Goal: Task Accomplishment & Management: Complete application form

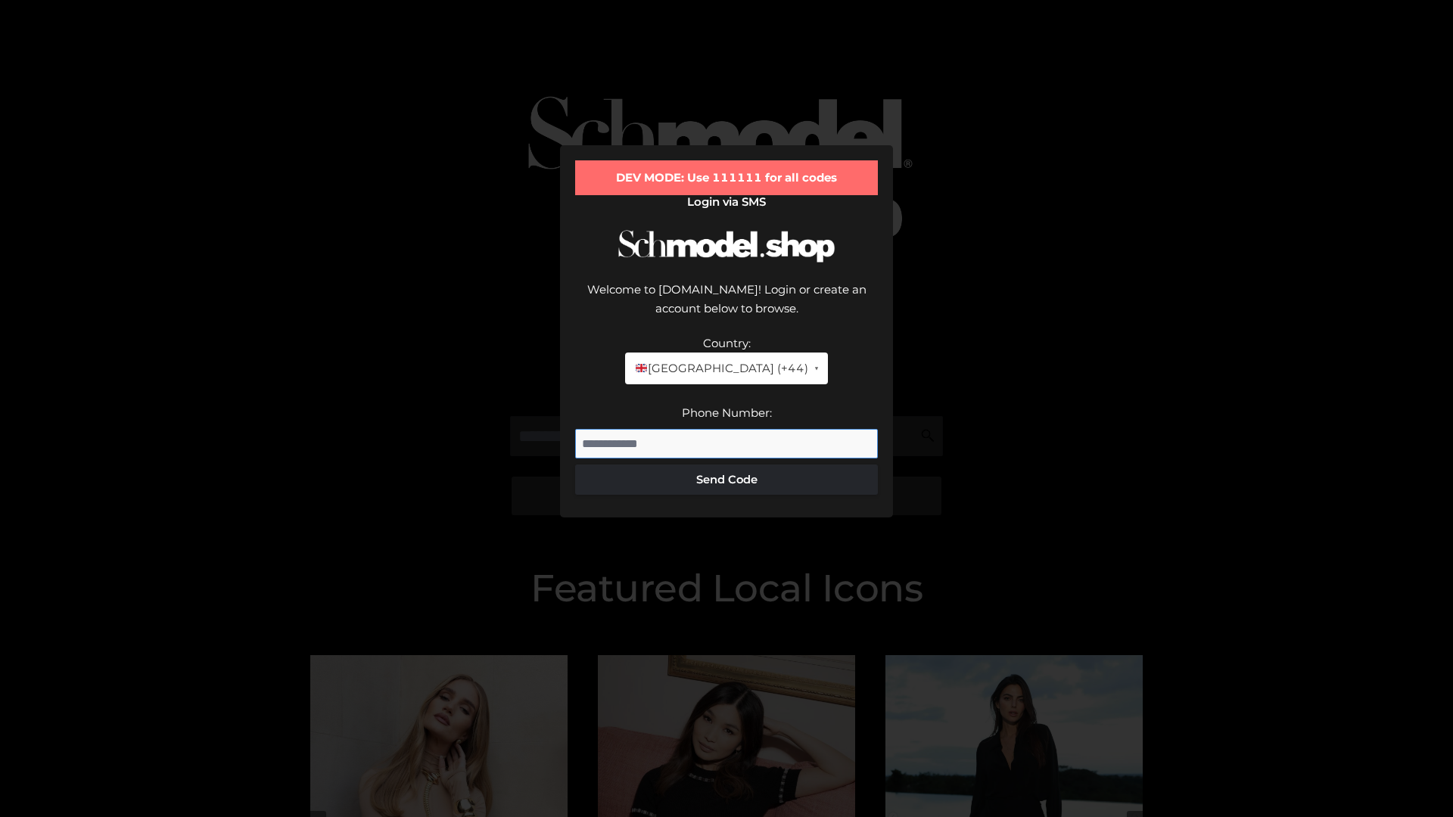
click at [727, 429] on input "Phone Number:" at bounding box center [726, 444] width 303 height 30
type input "**********"
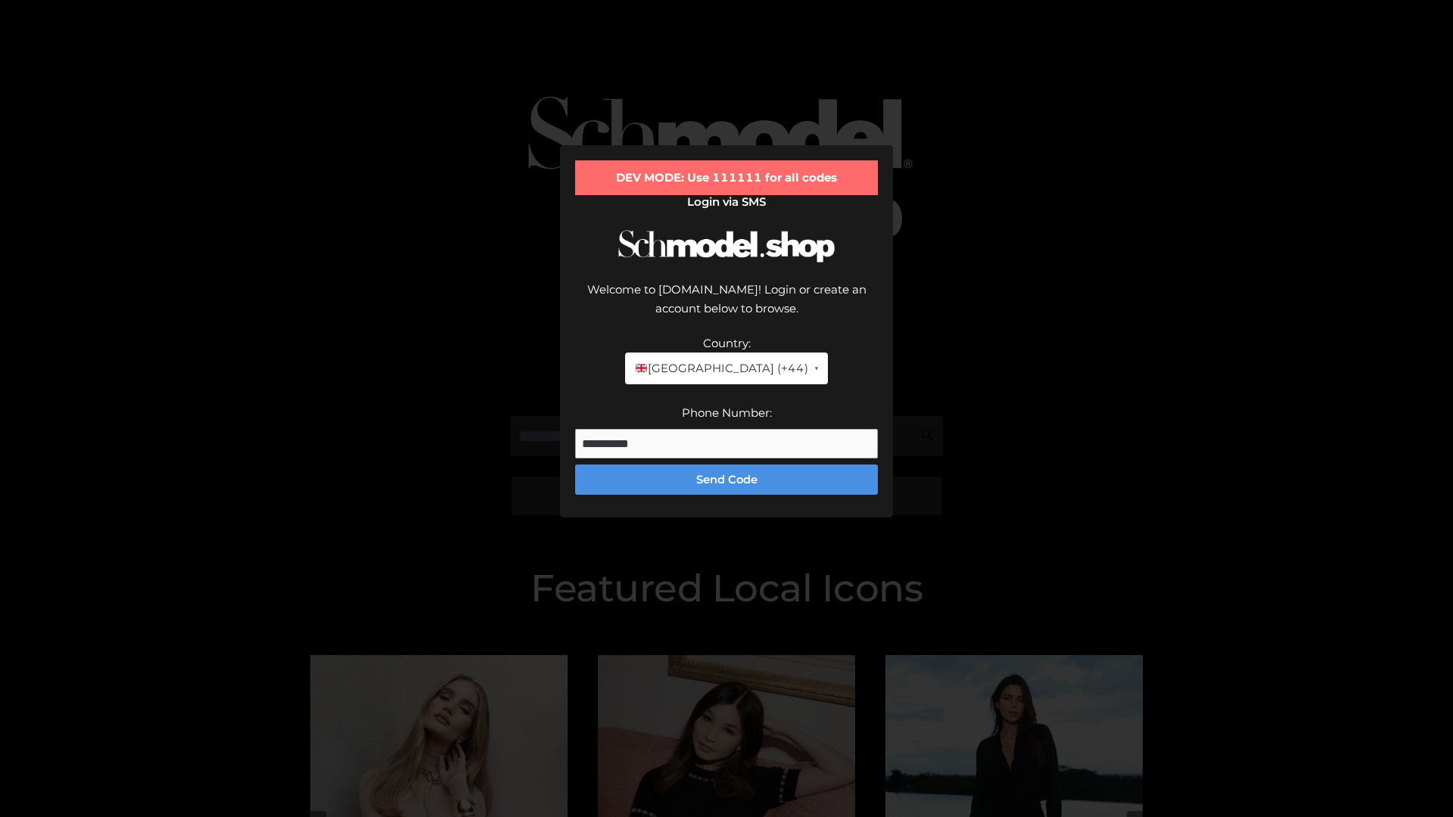
click at [727, 465] on button "Send Code" at bounding box center [726, 480] width 303 height 30
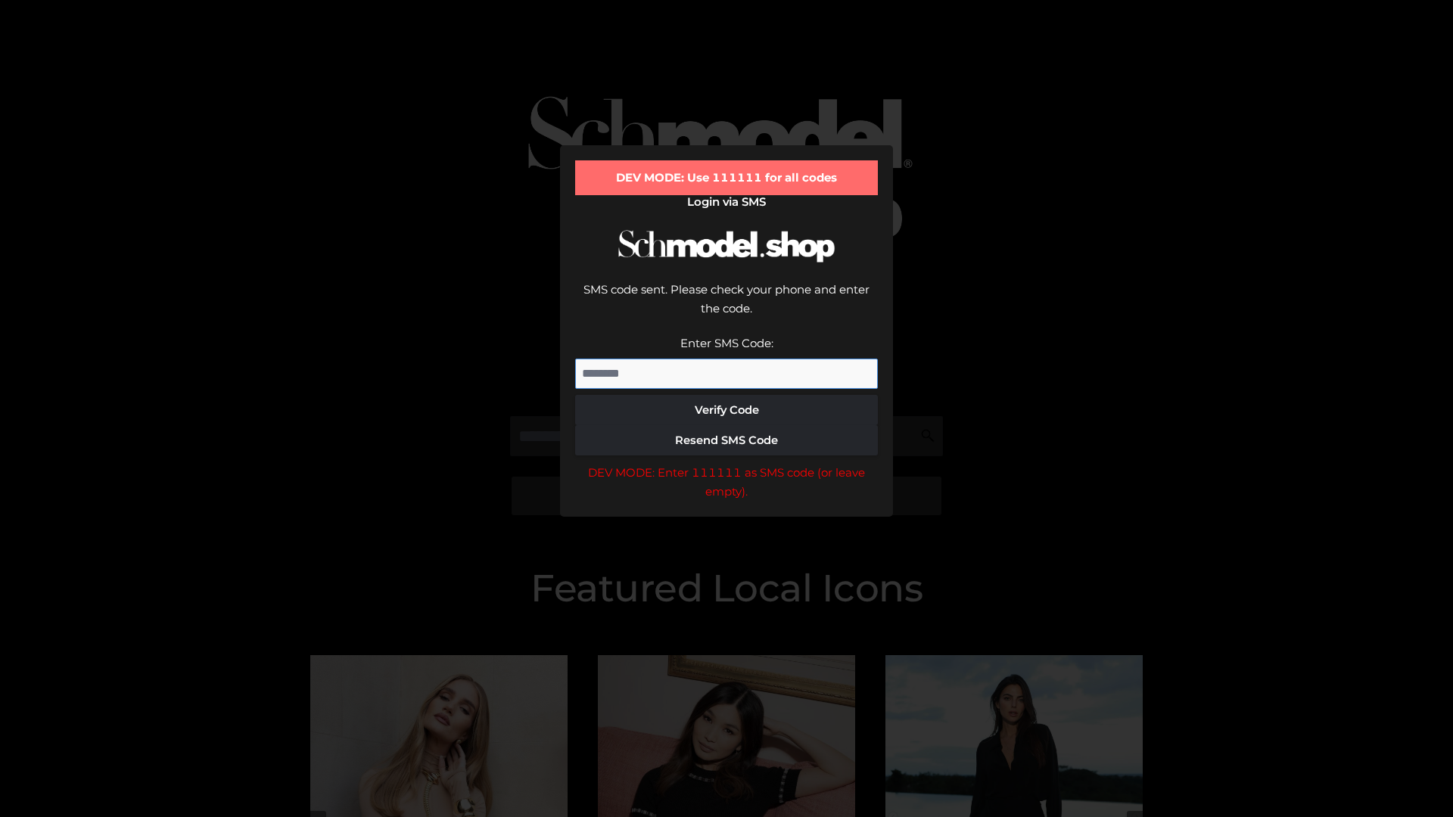
click at [727, 359] on input "Enter SMS Code:" at bounding box center [726, 374] width 303 height 30
type input "******"
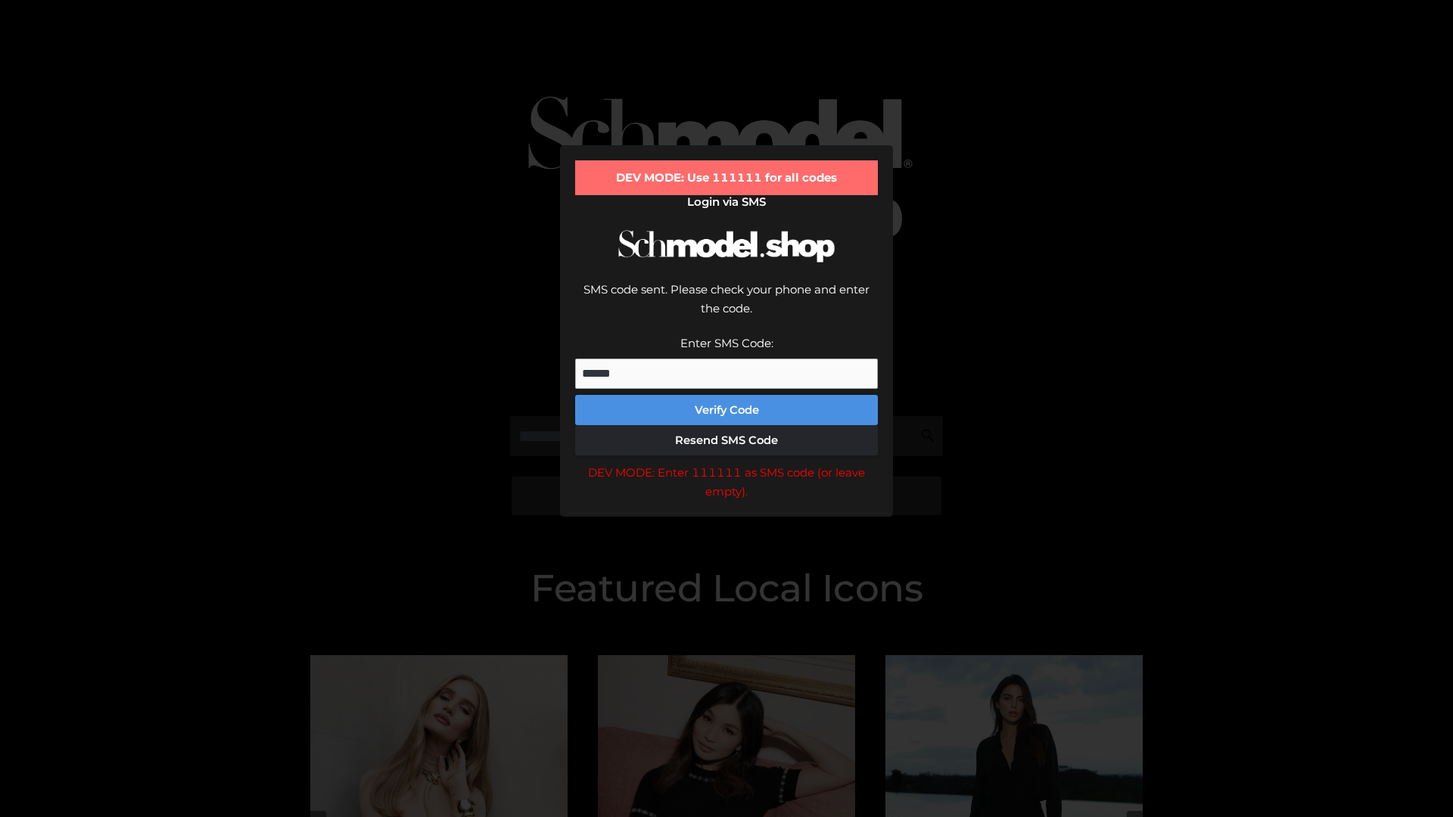
click at [727, 395] on button "Verify Code" at bounding box center [726, 410] width 303 height 30
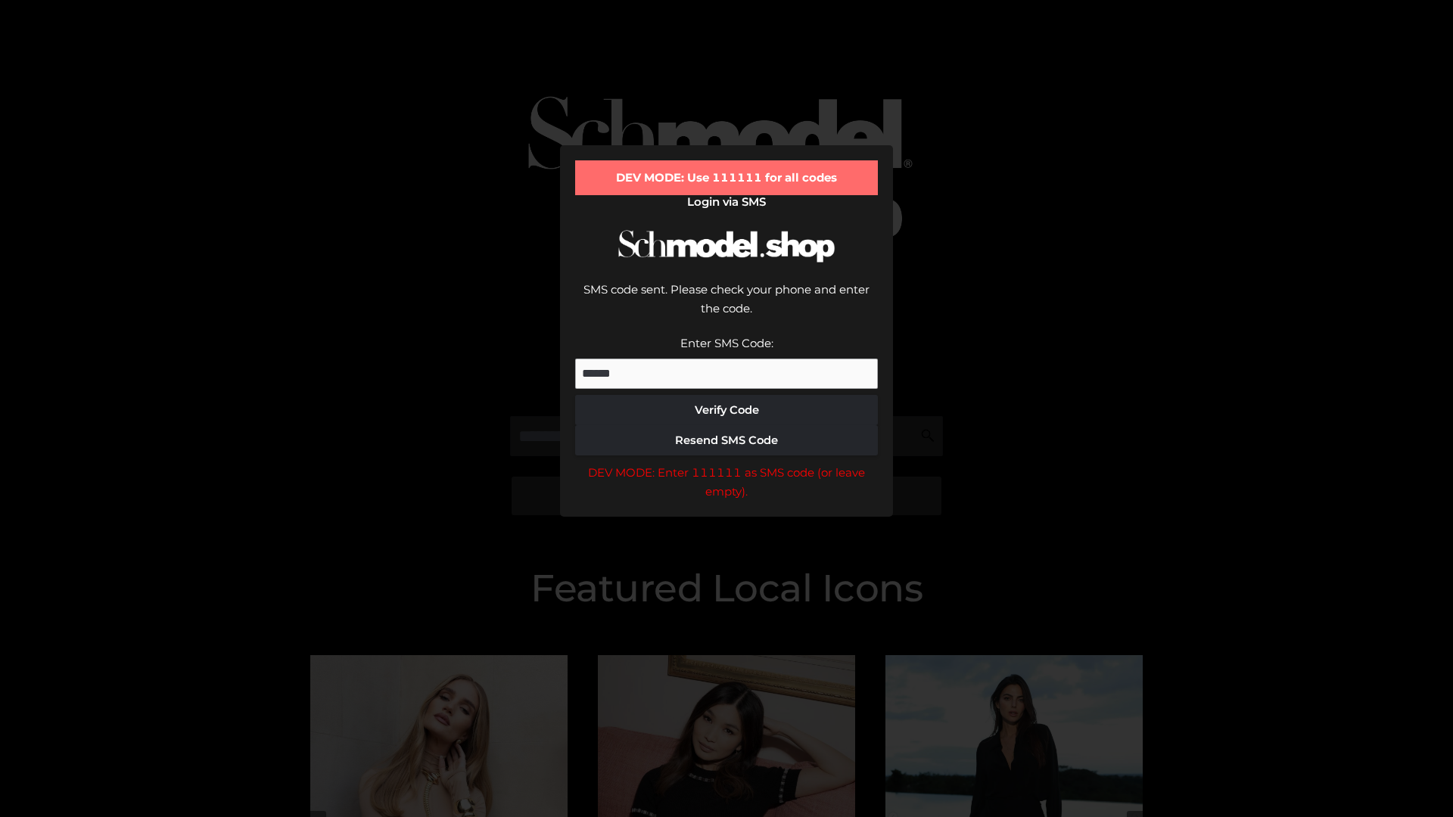
click at [727, 463] on div "DEV MODE: Enter 111111 as SMS code (or leave empty)." at bounding box center [726, 482] width 303 height 39
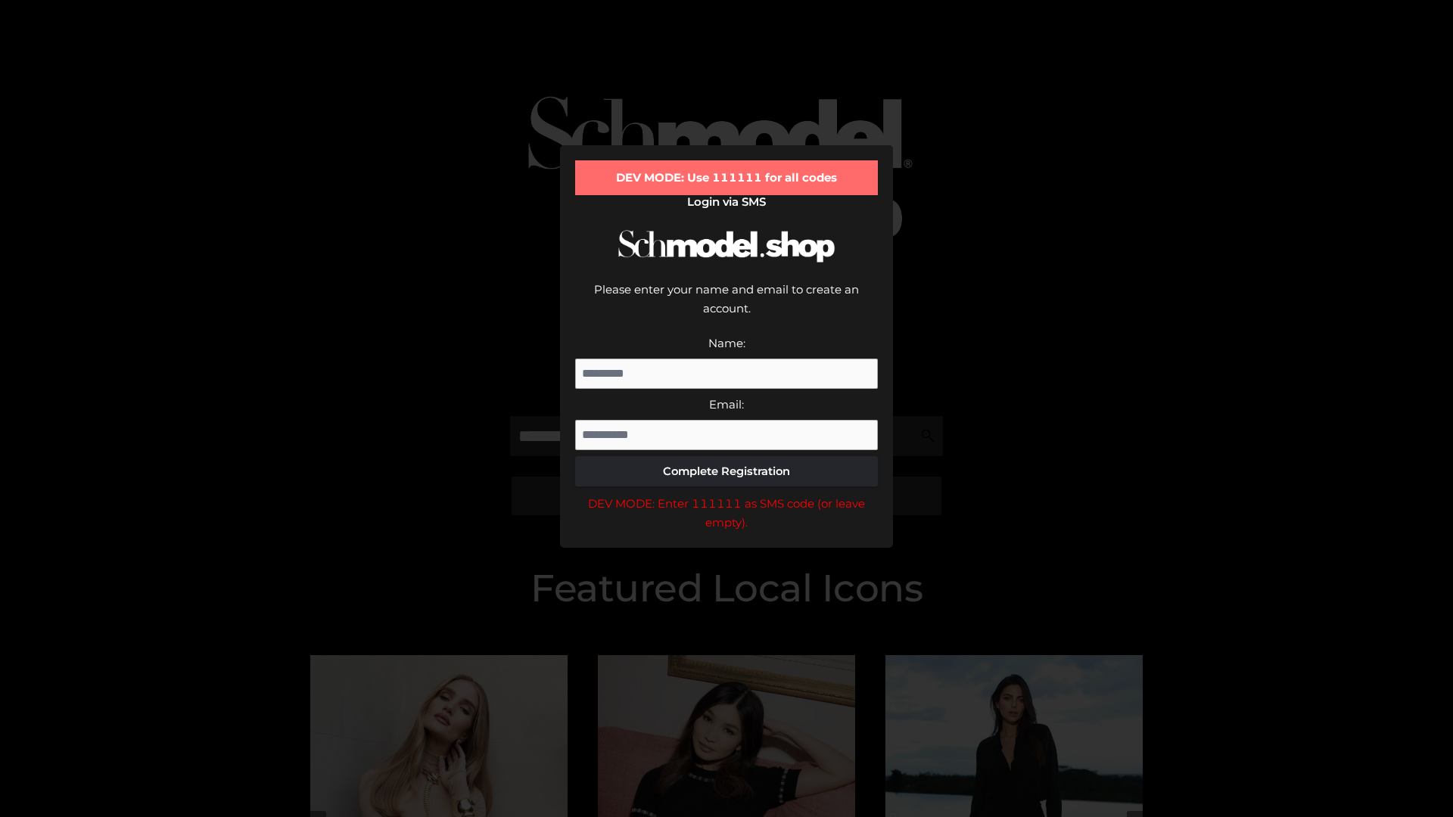
click at [727, 494] on div "DEV MODE: Enter 111111 as SMS code (or leave empty)." at bounding box center [726, 513] width 303 height 39
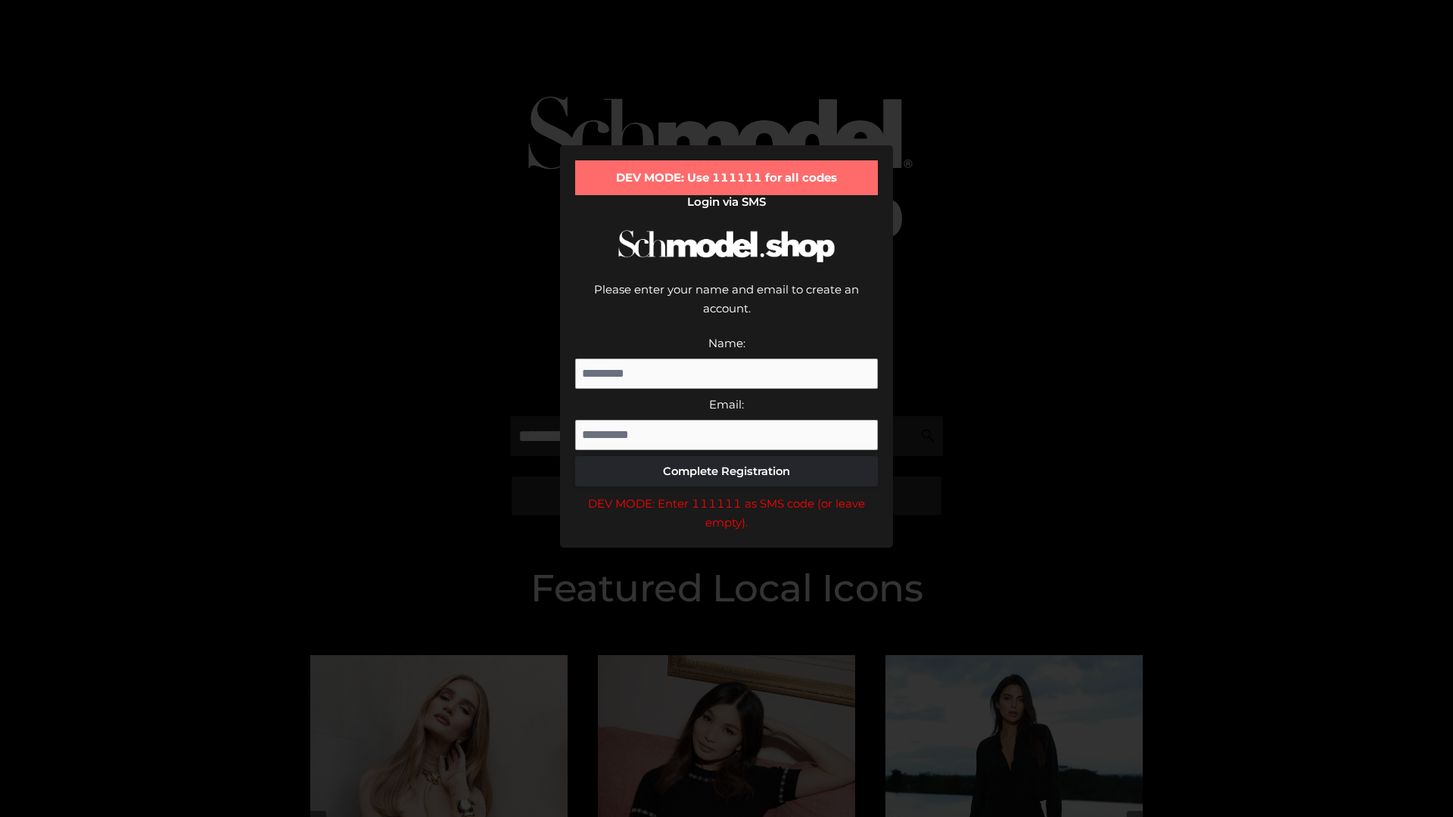
click at [727, 494] on div "DEV MODE: Enter 111111 as SMS code (or leave empty)." at bounding box center [726, 513] width 303 height 39
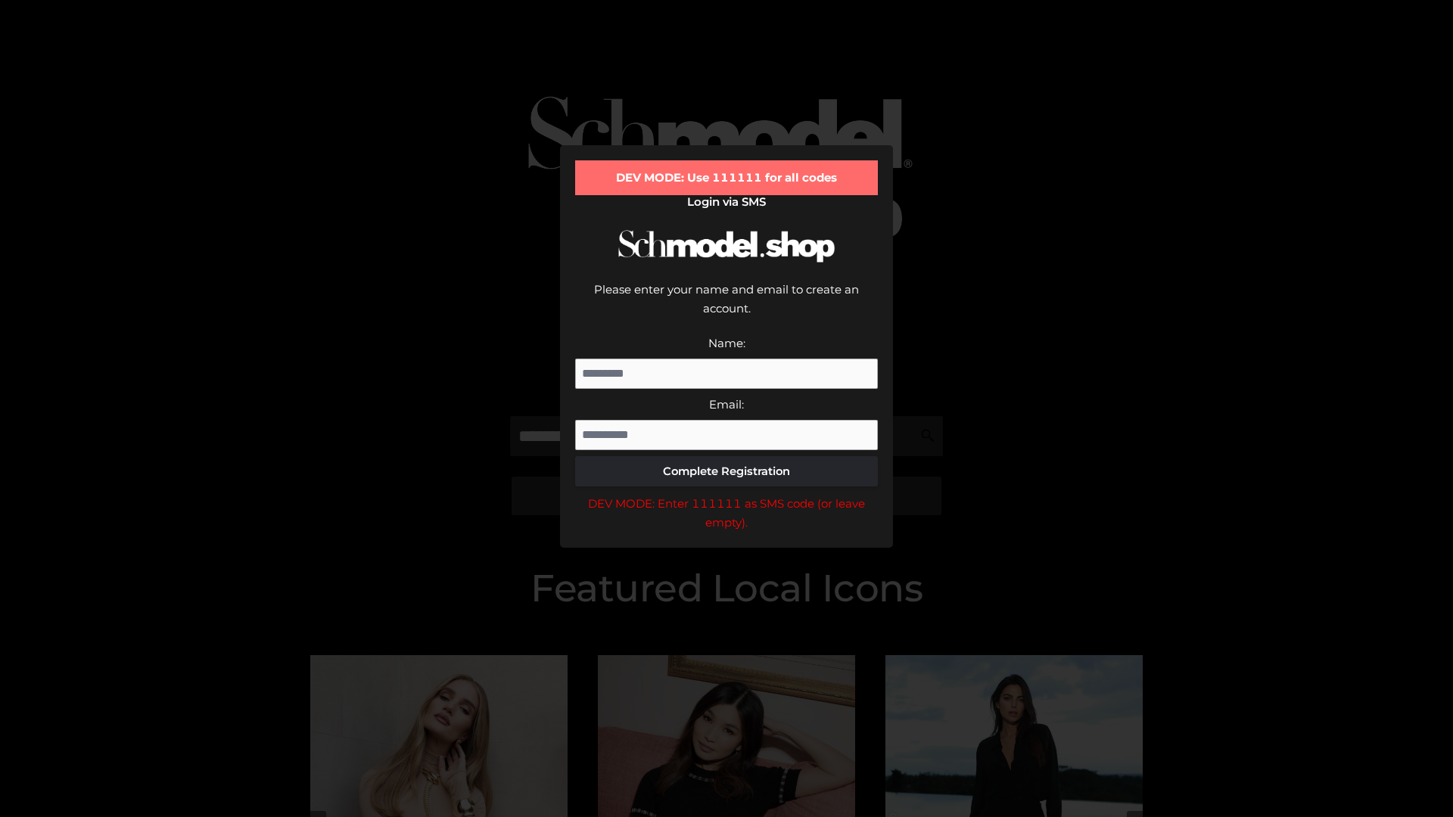
click at [727, 494] on div "DEV MODE: Enter 111111 as SMS code (or leave empty)." at bounding box center [726, 513] width 303 height 39
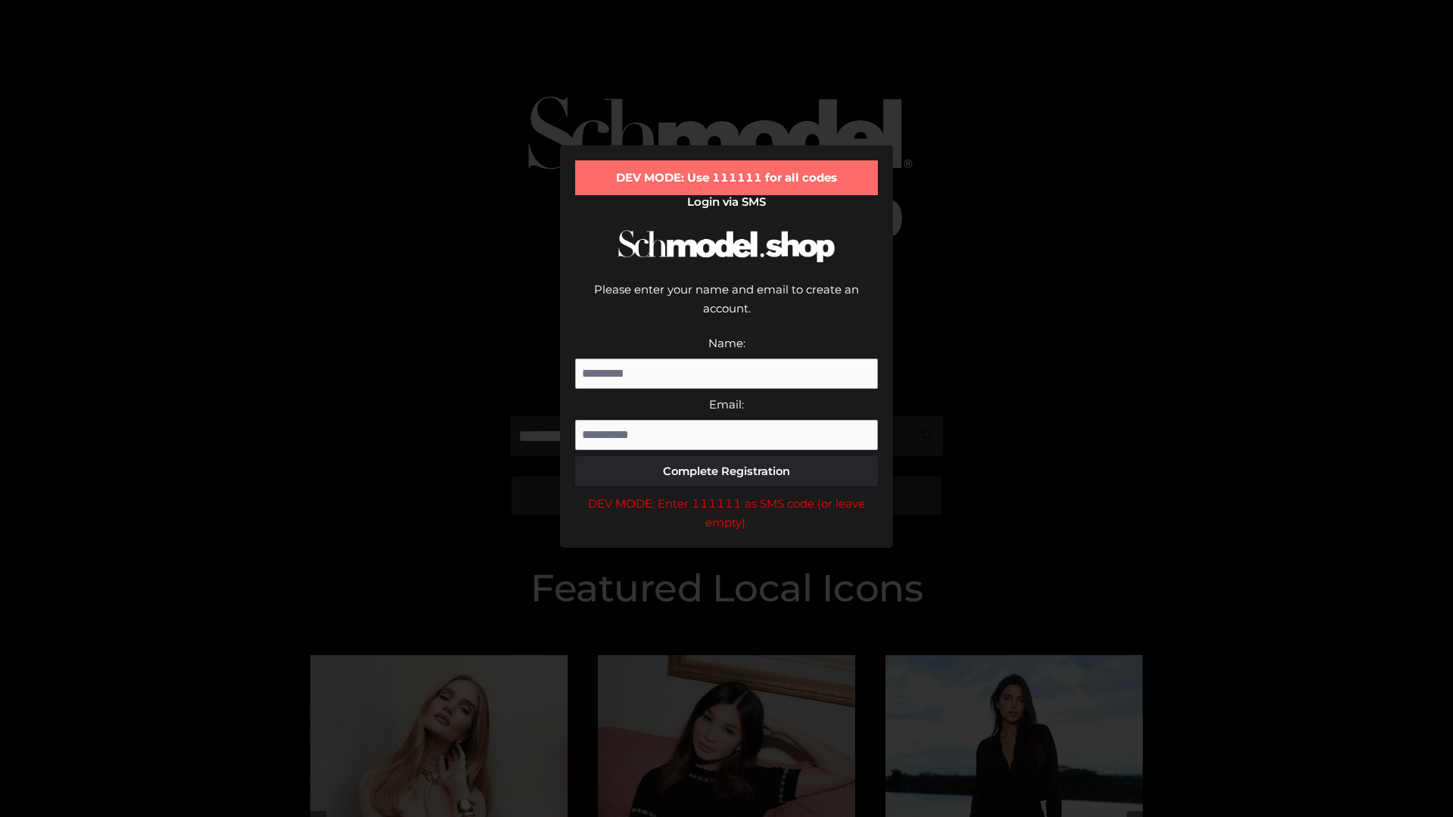
click at [727, 494] on div "DEV MODE: Enter 111111 as SMS code (or leave empty)." at bounding box center [726, 513] width 303 height 39
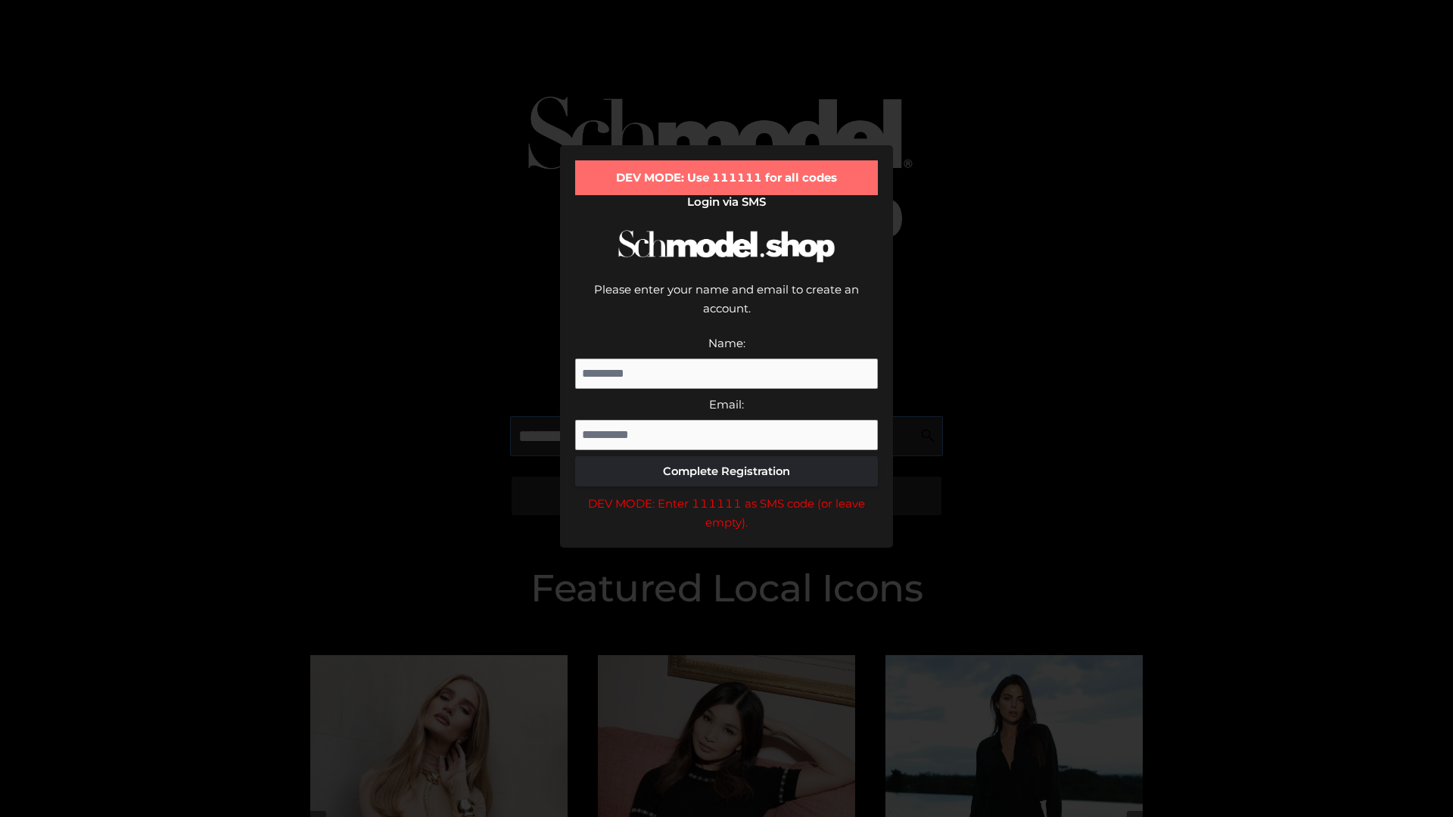
scroll to position [0, 23]
click at [727, 494] on div "DEV MODE: Enter 111111 as SMS code (or leave empty)." at bounding box center [726, 513] width 303 height 39
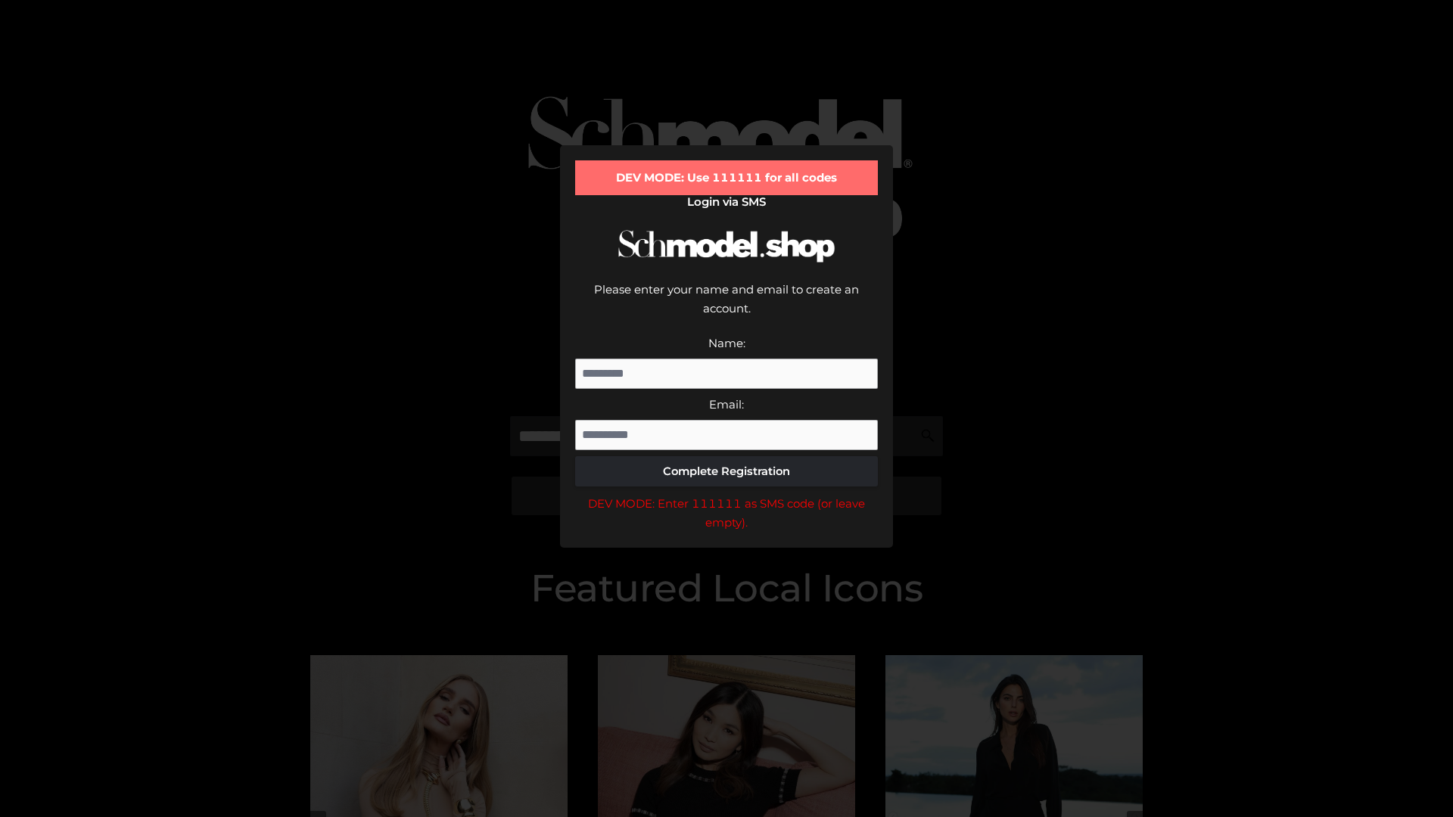
click at [727, 494] on div "DEV MODE: Enter 111111 as SMS code (or leave empty)." at bounding box center [726, 513] width 303 height 39
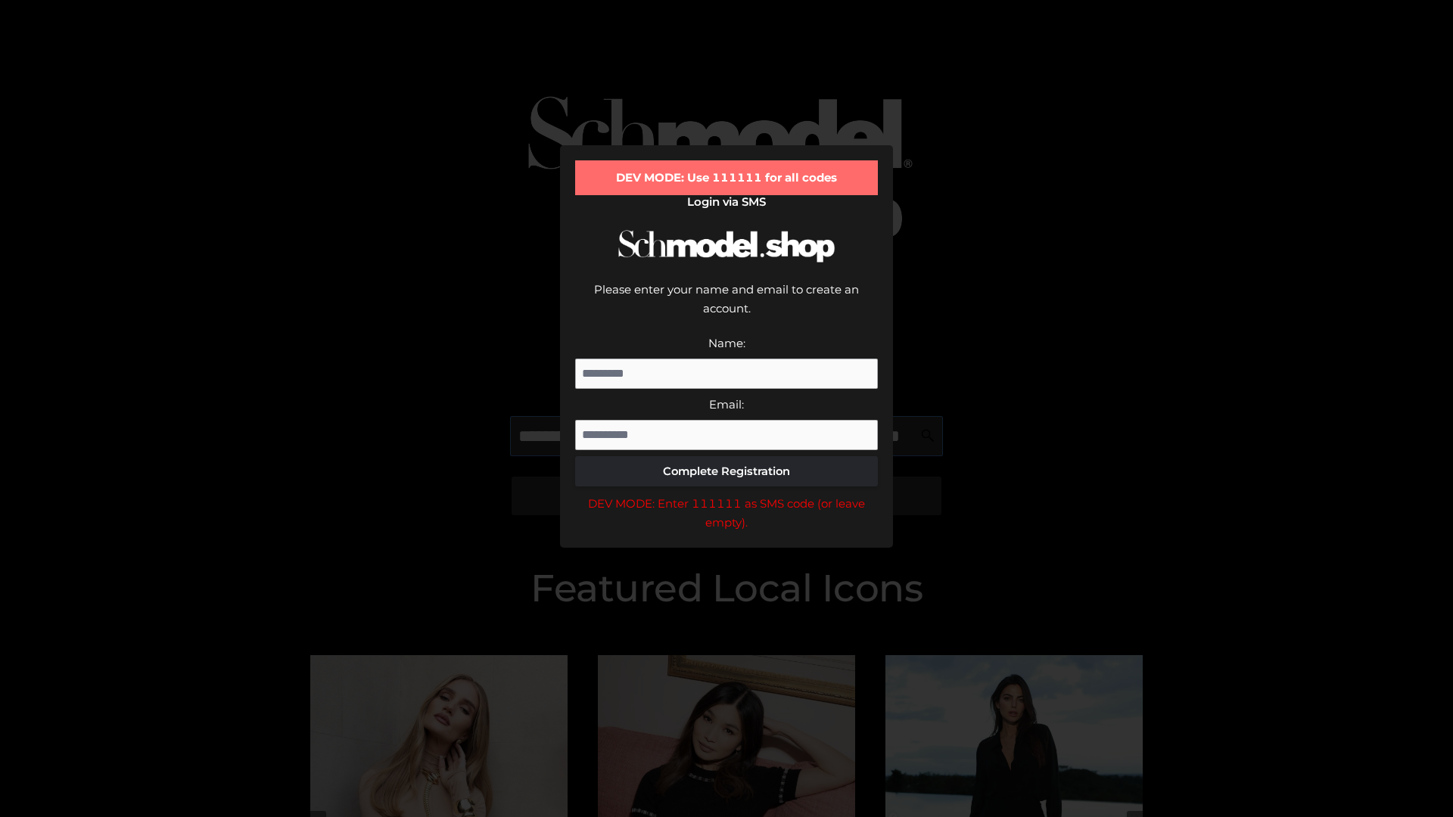
scroll to position [0, 110]
click at [727, 494] on div "DEV MODE: Enter 111111 as SMS code (or leave empty)." at bounding box center [726, 513] width 303 height 39
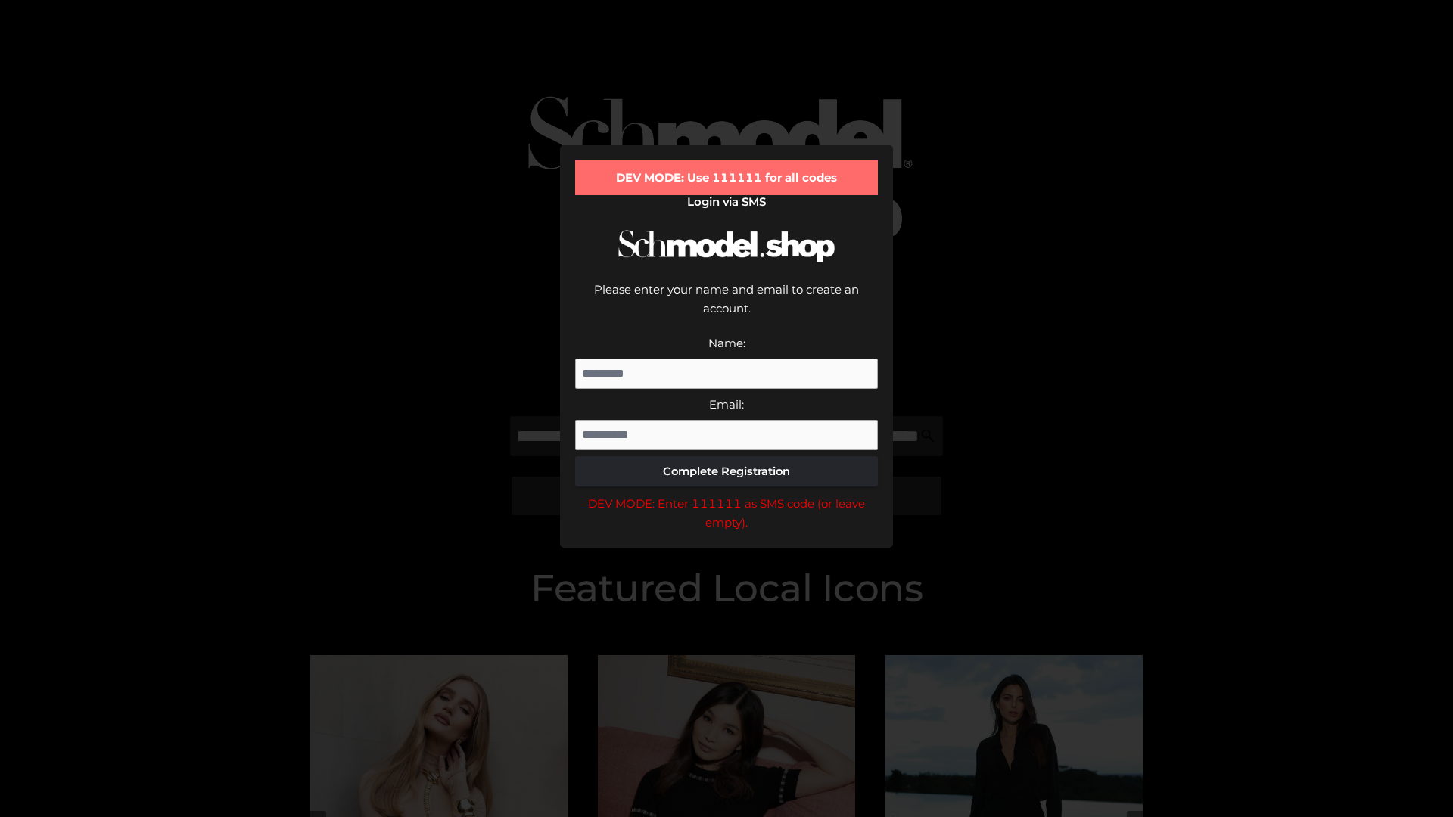
click at [727, 494] on div "DEV MODE: Enter 111111 as SMS code (or leave empty)." at bounding box center [726, 513] width 303 height 39
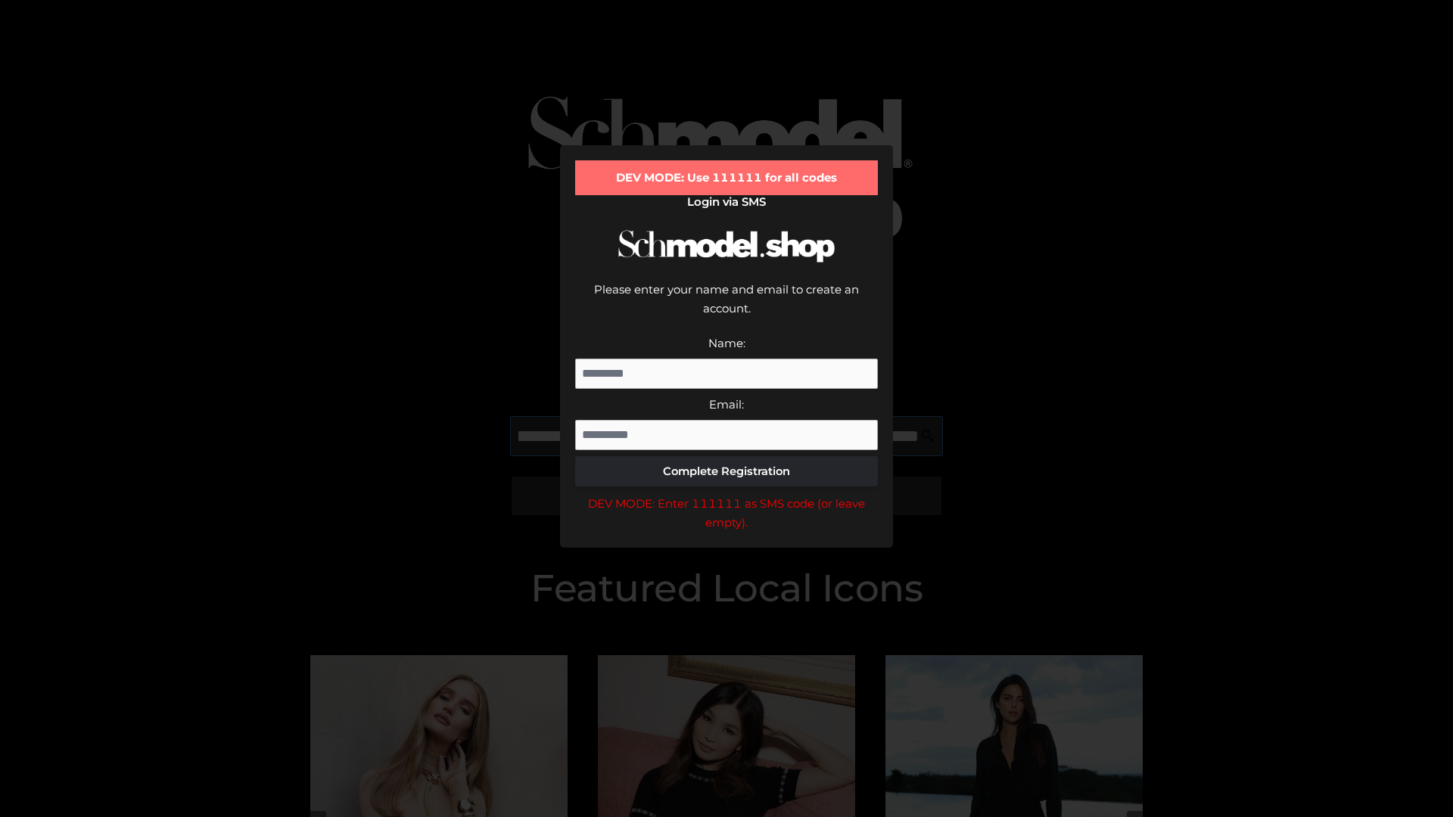
scroll to position [0, 202]
click at [727, 494] on div "DEV MODE: Enter 111111 as SMS code (or leave empty)." at bounding box center [726, 513] width 303 height 39
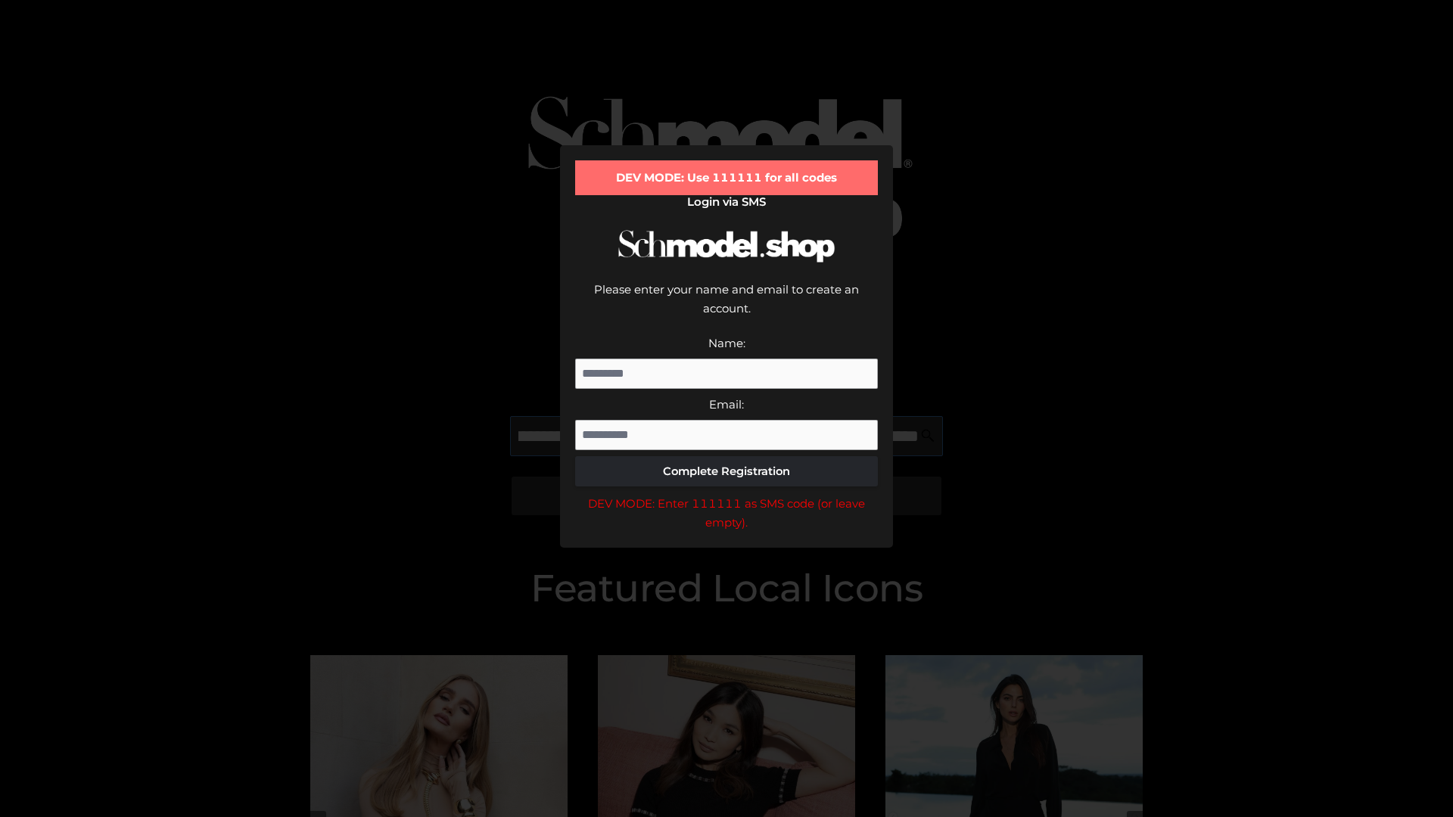
type input "**********"
